Goal: Find contact information: Find contact information

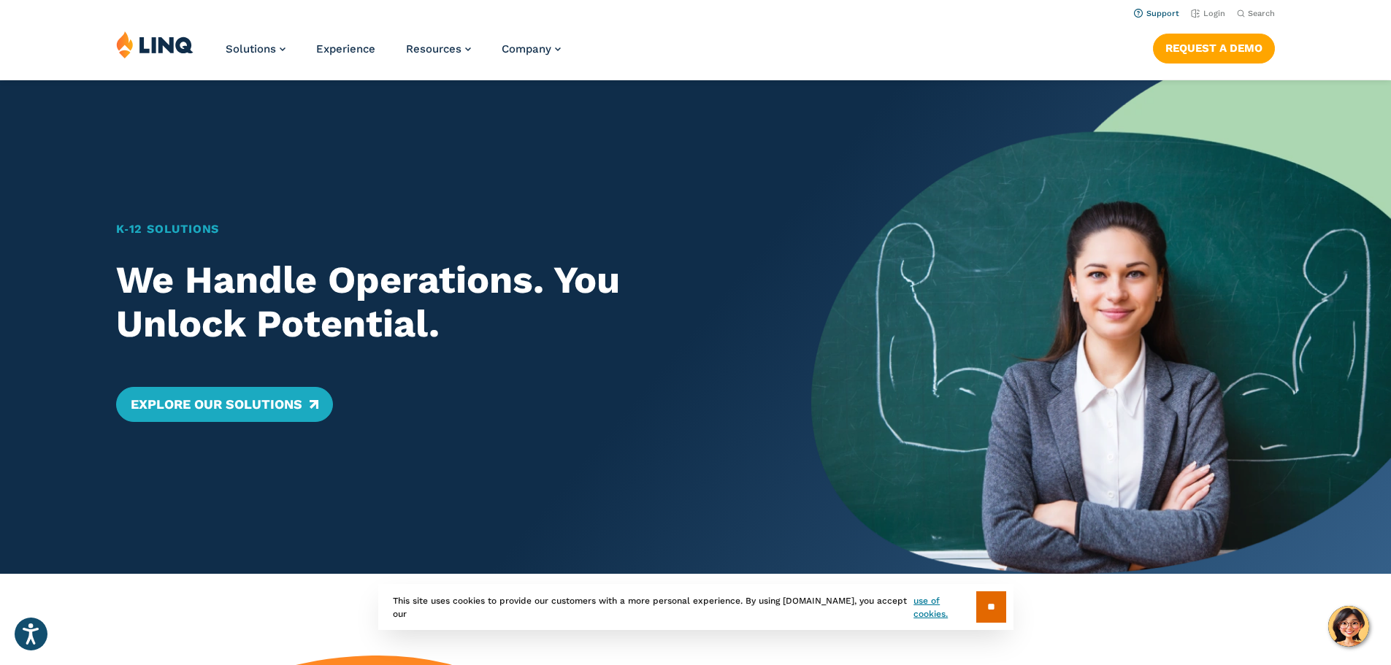
click at [1150, 13] on link "Support" at bounding box center [1156, 13] width 45 height 9
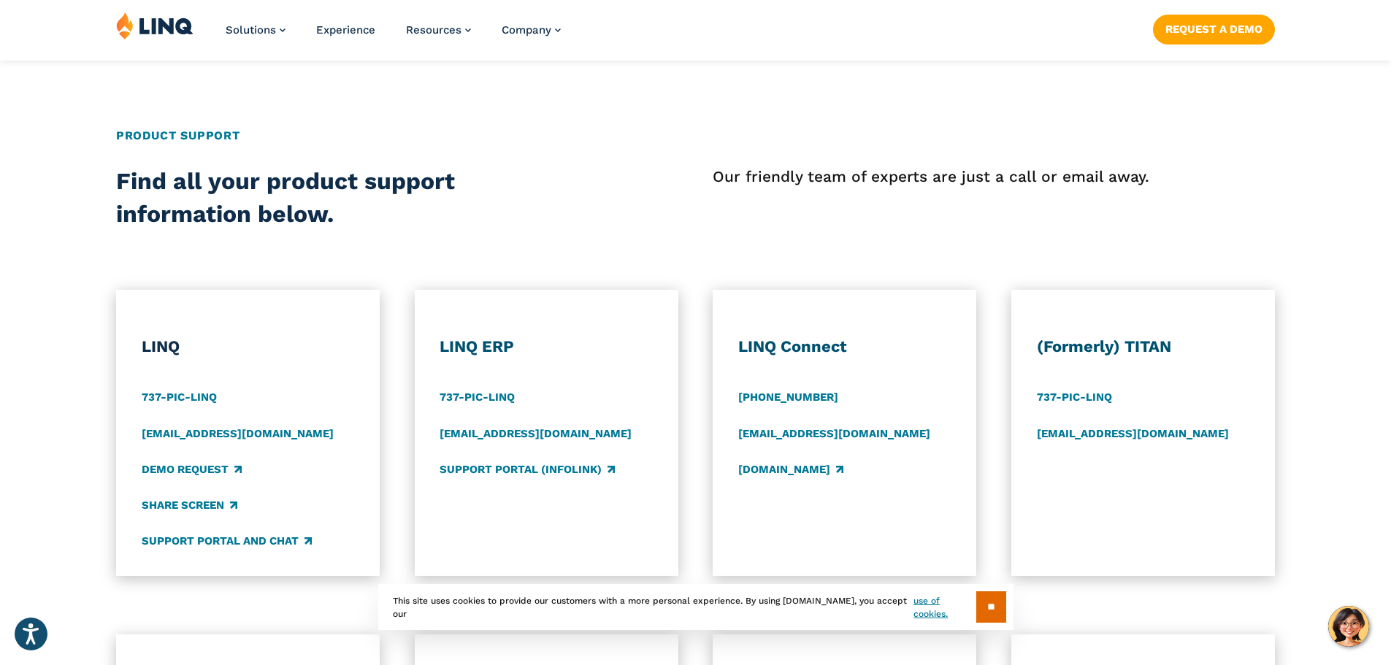
scroll to position [584, 0]
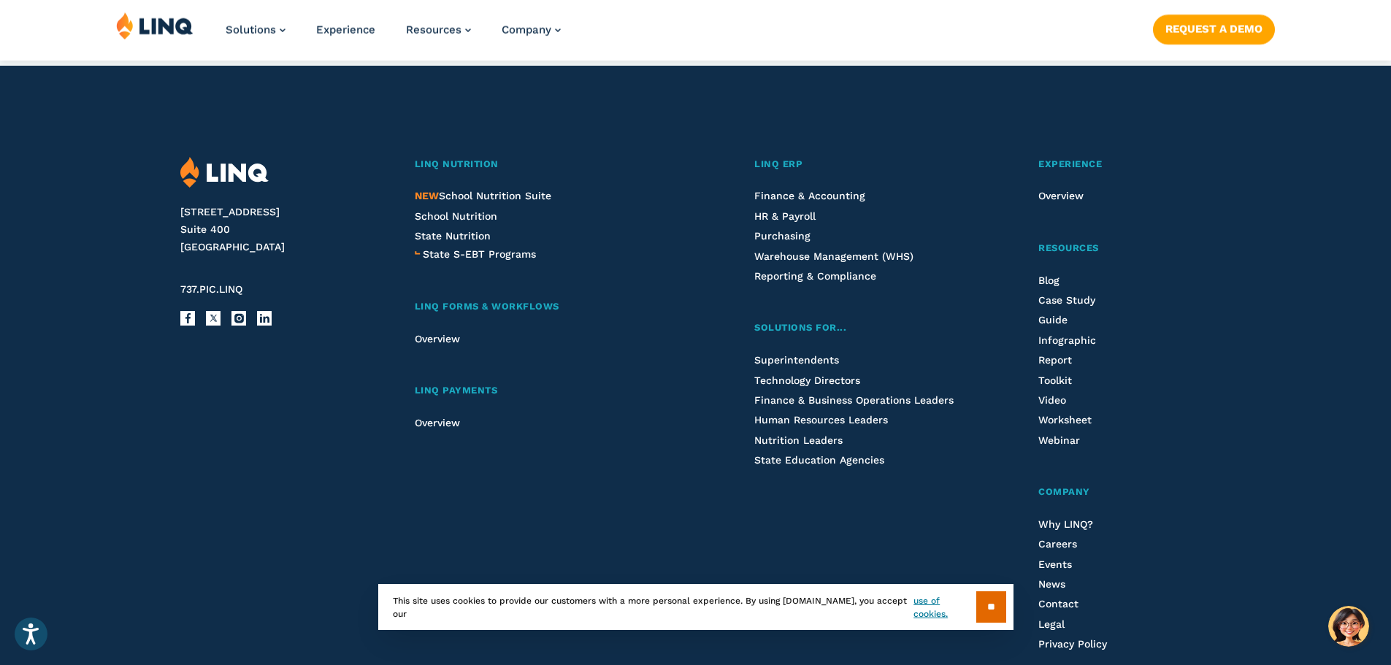
scroll to position [1686, 0]
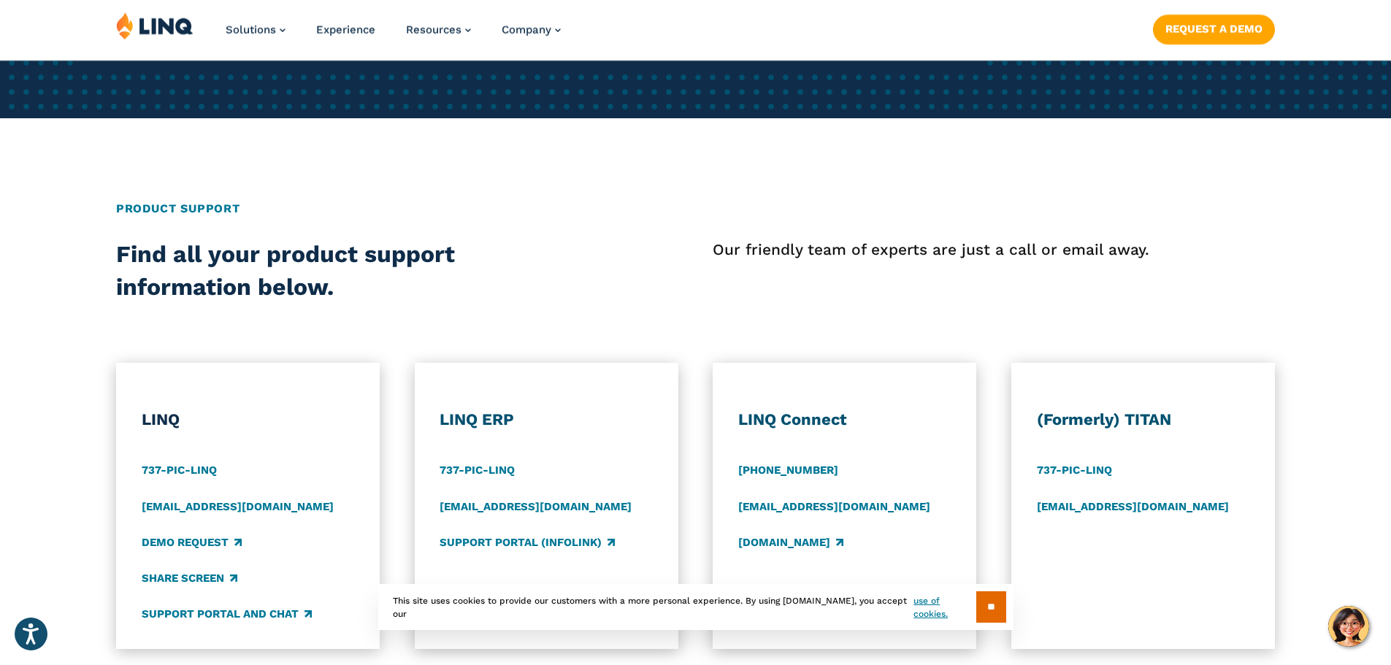
scroll to position [511, 0]
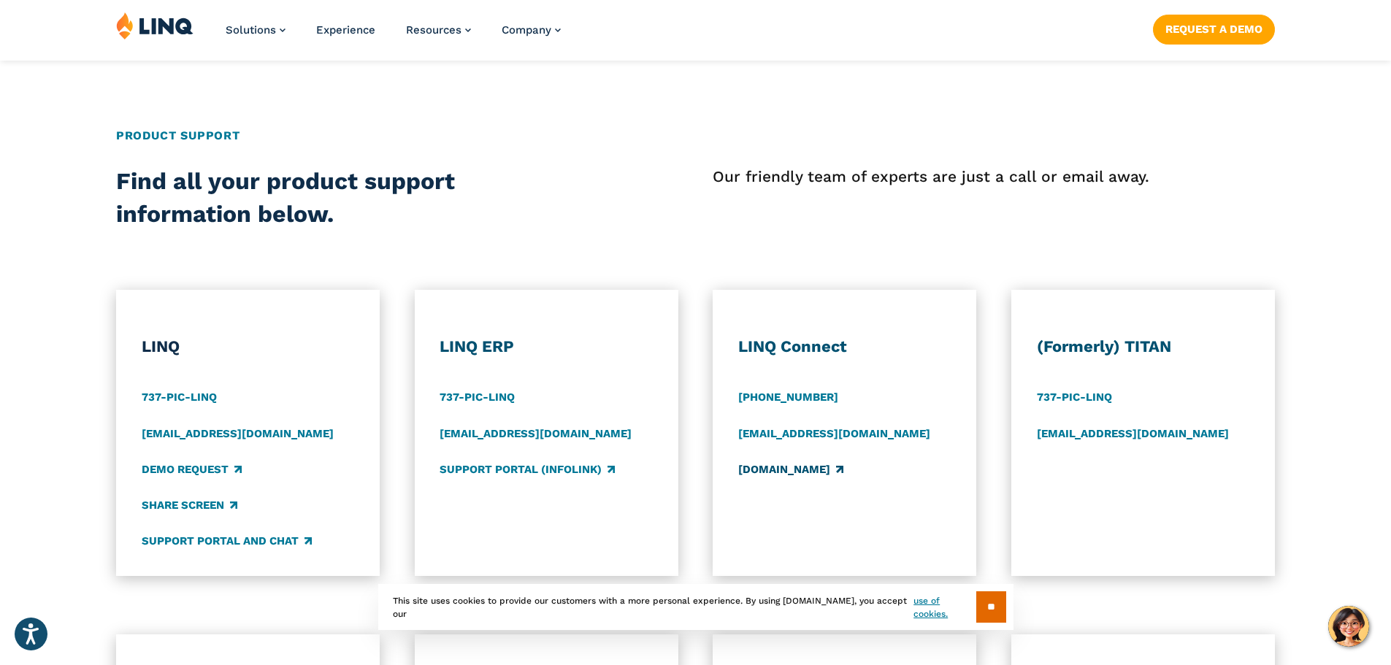
click at [787, 469] on link "[DOMAIN_NAME]" at bounding box center [790, 470] width 105 height 16
